Goal: Task Accomplishment & Management: Manage account settings

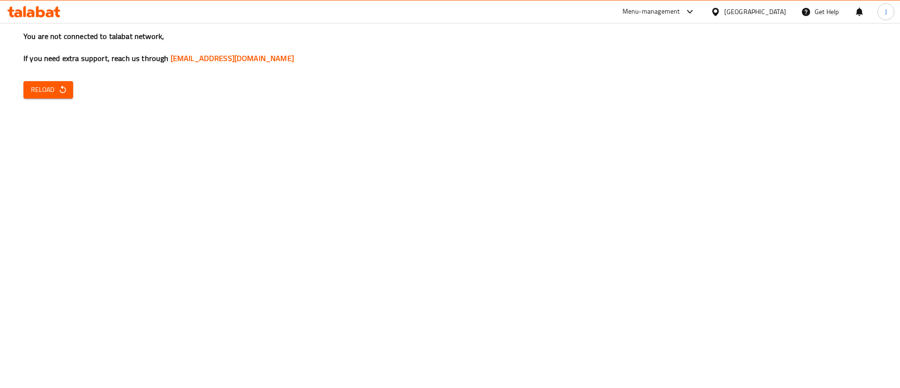
click at [37, 91] on span "Reload" at bounding box center [48, 90] width 35 height 12
click at [66, 89] on icon "button" at bounding box center [62, 89] width 9 height 9
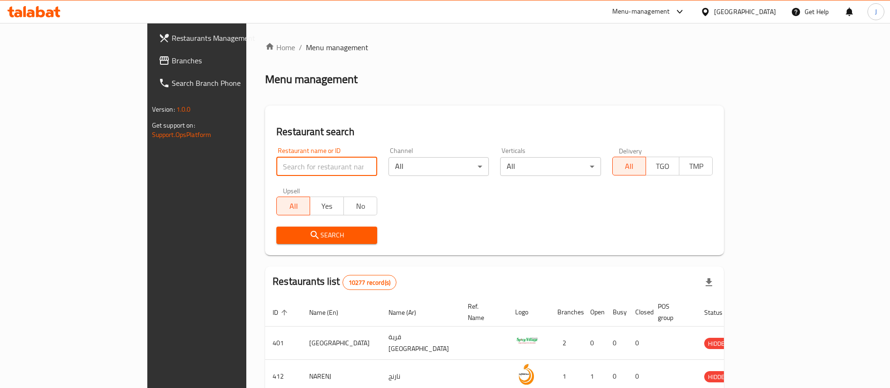
click at [294, 171] on input "search" at bounding box center [326, 166] width 101 height 19
type input "burger king"
click button "Search" at bounding box center [326, 235] width 101 height 17
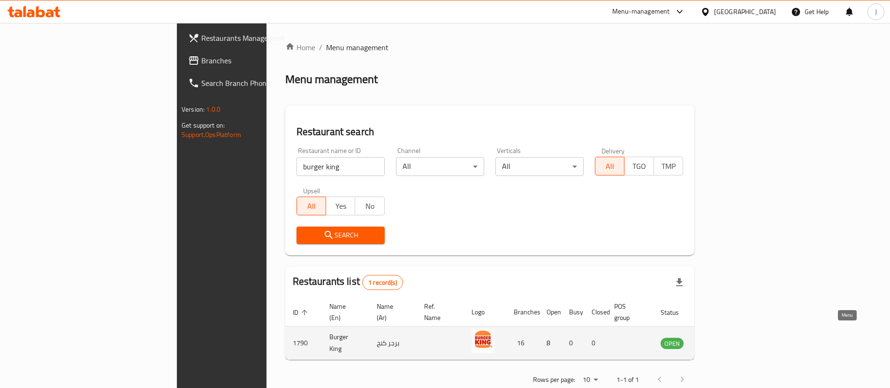
click at [720, 340] on icon "enhanced table" at bounding box center [715, 344] width 10 height 8
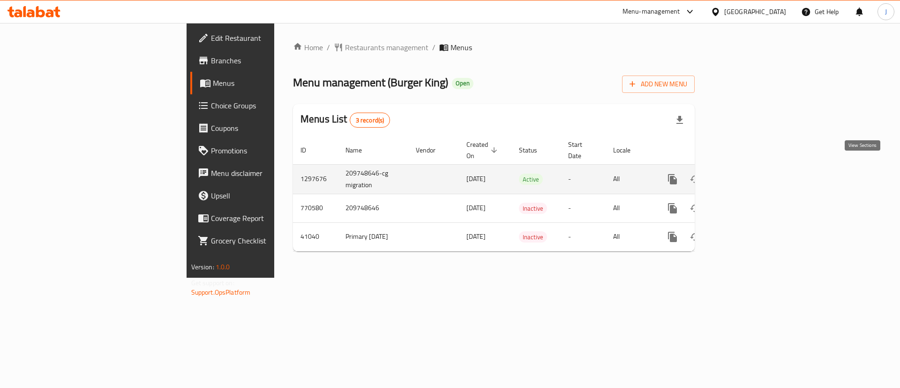
click at [746, 174] on icon "enhanced table" at bounding box center [740, 179] width 11 height 11
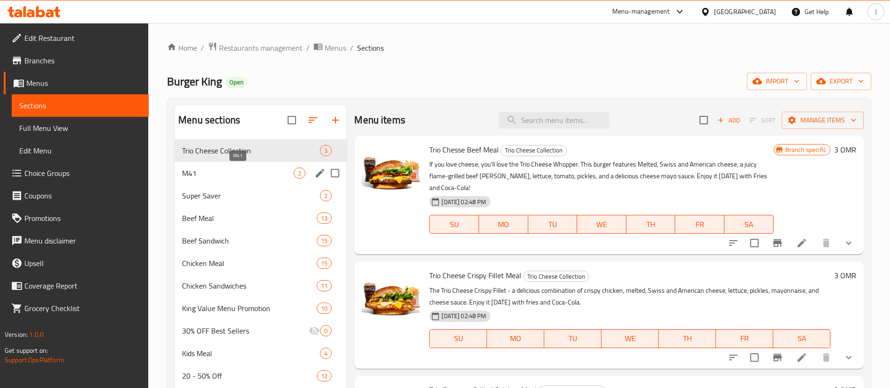
click at [234, 172] on span "M41" at bounding box center [238, 172] width 112 height 11
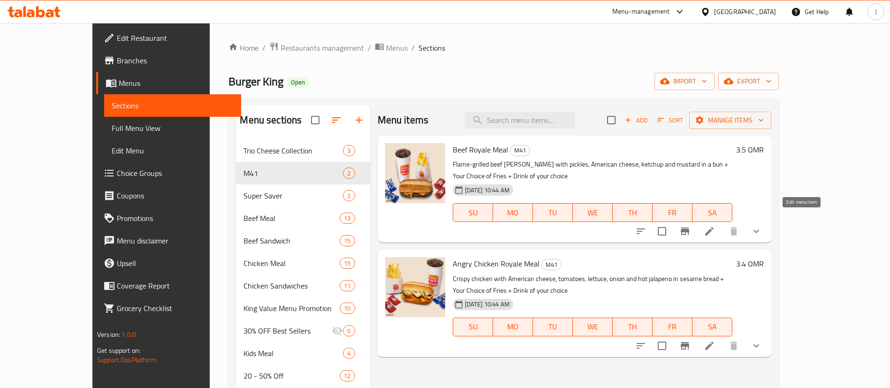
click at [713, 227] on icon at bounding box center [709, 231] width 8 height 8
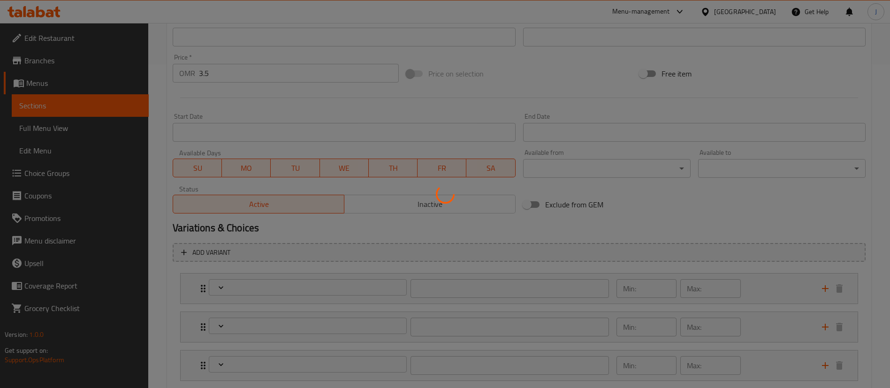
type input "إختيارك من"
type input "1"
type input "اختيارك من الطبق الجانبي:"
type input "1"
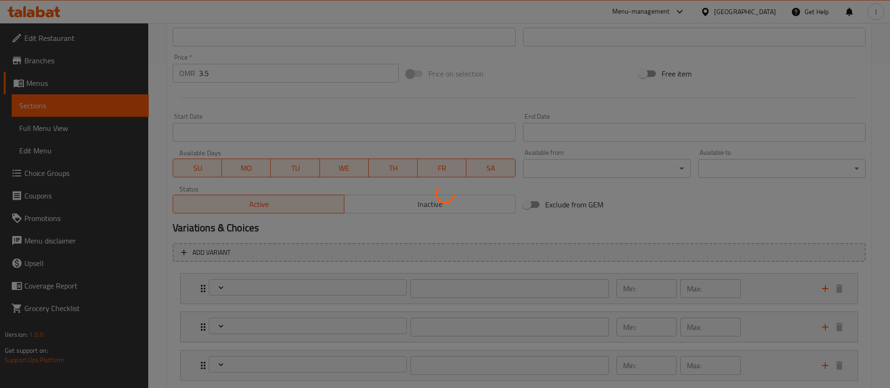
type input "1"
type input "اختيارك من المشروب:"
type input "1"
type input "اختيارك من الإضافات:"
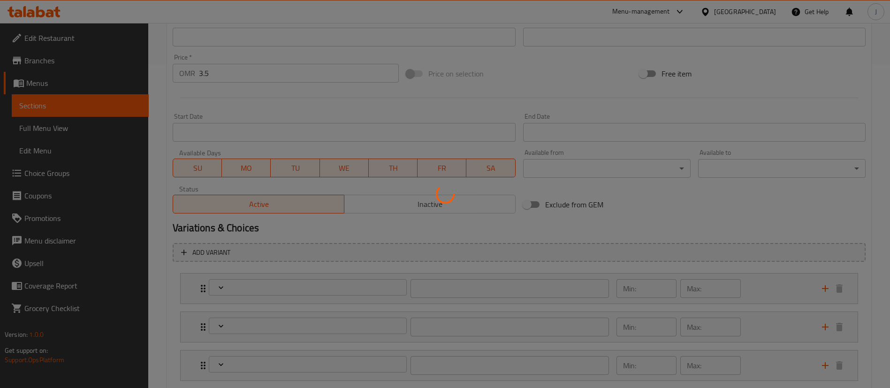
type input "0"
type input "11"
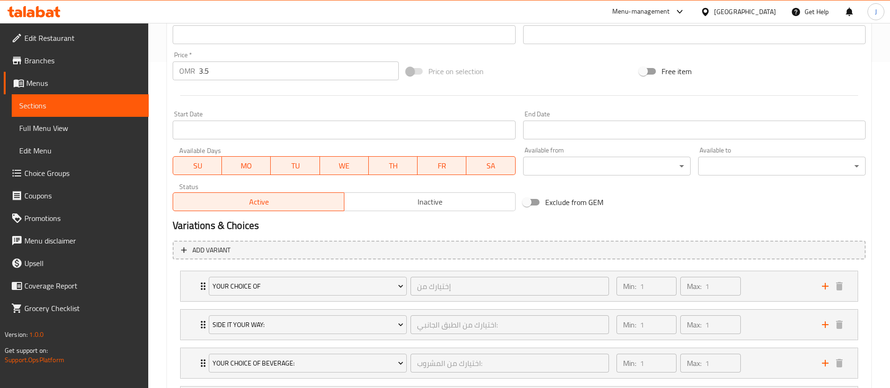
scroll to position [419, 0]
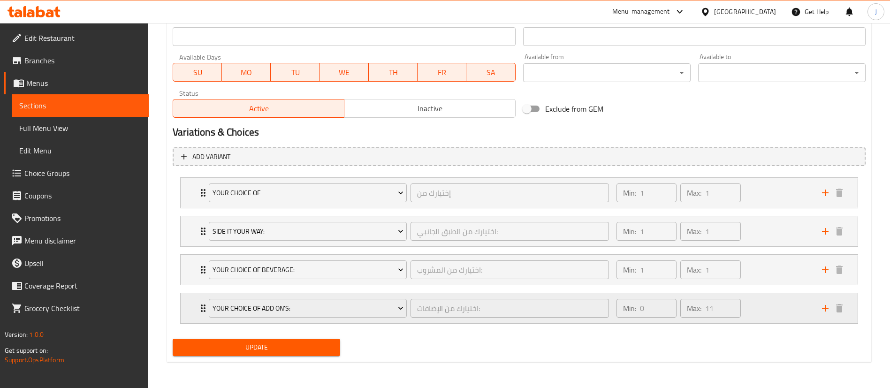
click at [765, 311] on div "Min: 0 ​ Max: 11 ​" at bounding box center [713, 308] width 205 height 30
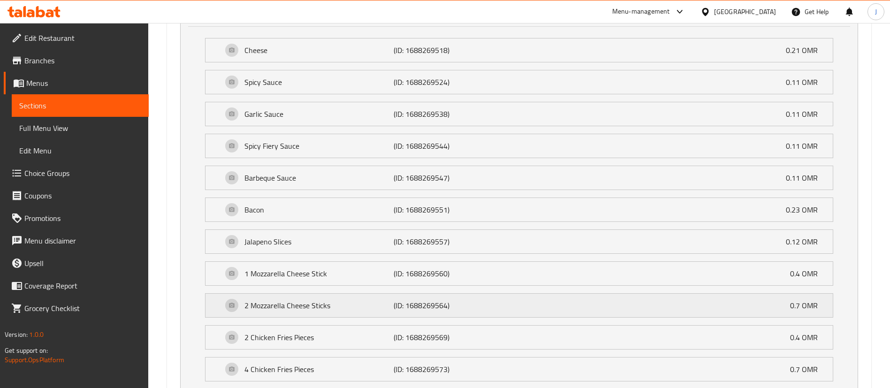
scroll to position [717, 0]
click at [714, 272] on div "1 Mozzarella Cheese Stick (ID: 1688269560) 0.4 OMR" at bounding box center [521, 272] width 599 height 23
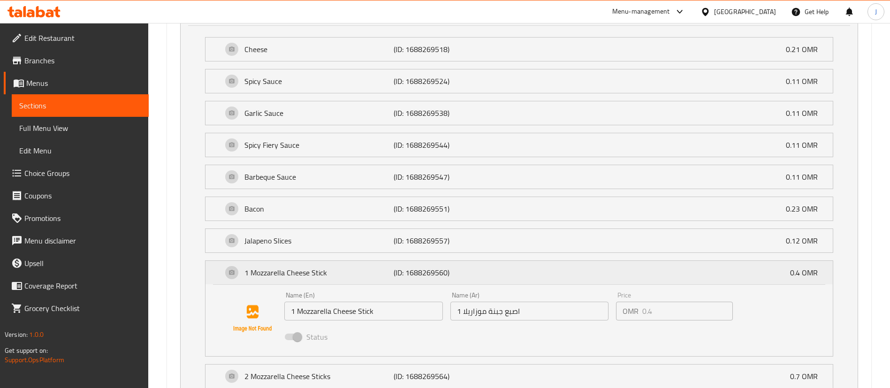
click at [714, 272] on div "1 Mozzarella Cheese Stick (ID: 1688269560) 0.4 OMR" at bounding box center [521, 272] width 599 height 23
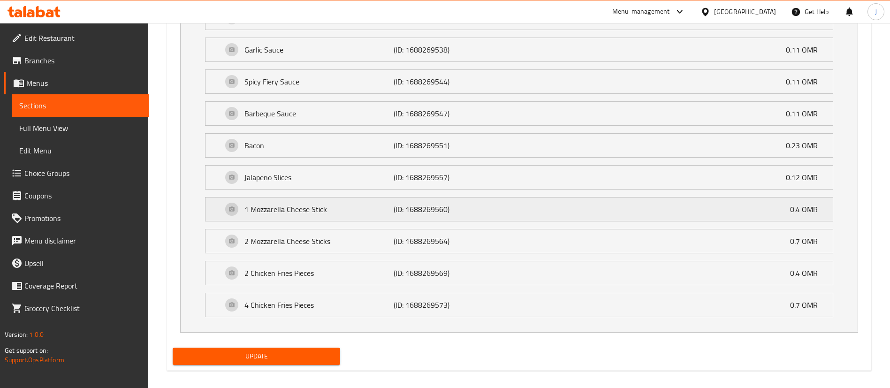
scroll to position [781, 0]
click at [703, 232] on div "2 Mozzarella Cheese Sticks (ID: 1688269564) 0.7 OMR" at bounding box center [521, 240] width 599 height 23
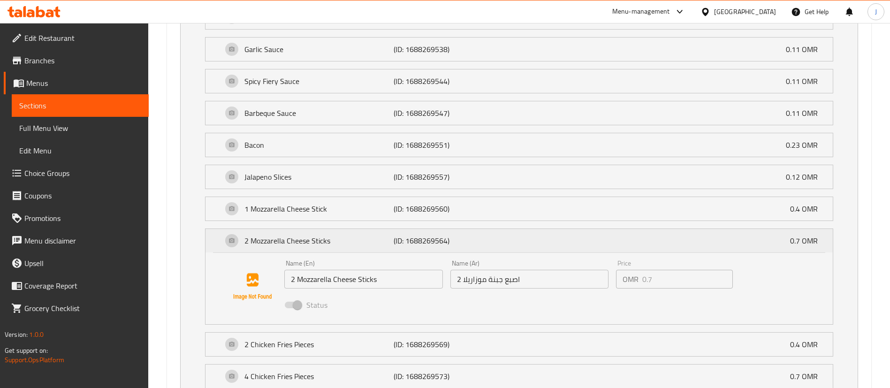
click at [703, 232] on div "2 Mozzarella Cheese Sticks (ID: 1688269564) 0.7 OMR" at bounding box center [521, 240] width 599 height 23
